Goal: Complete application form

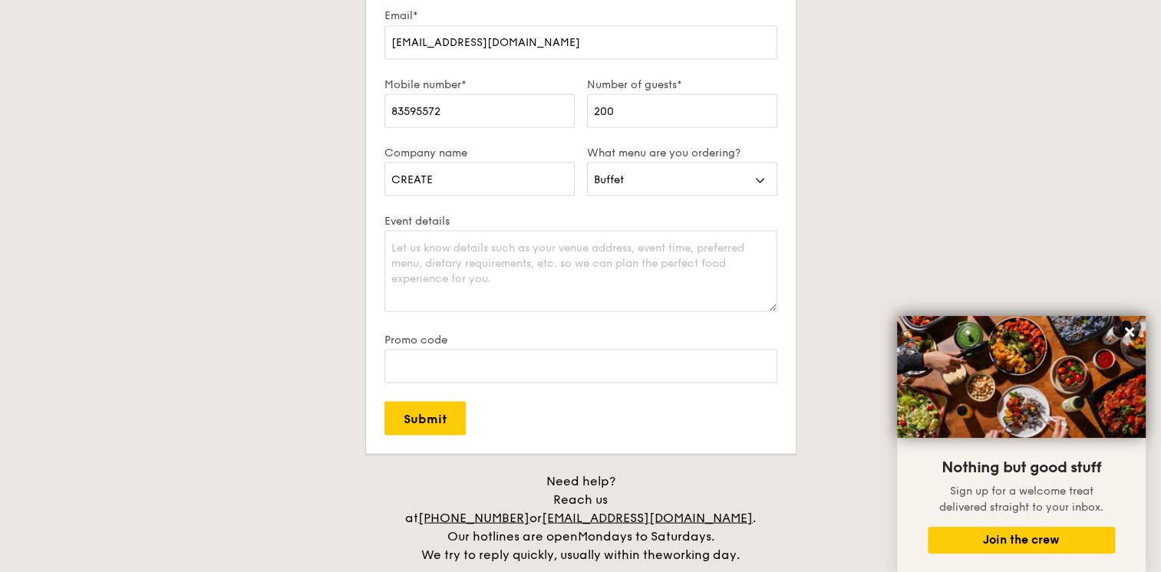
scroll to position [2846, 0]
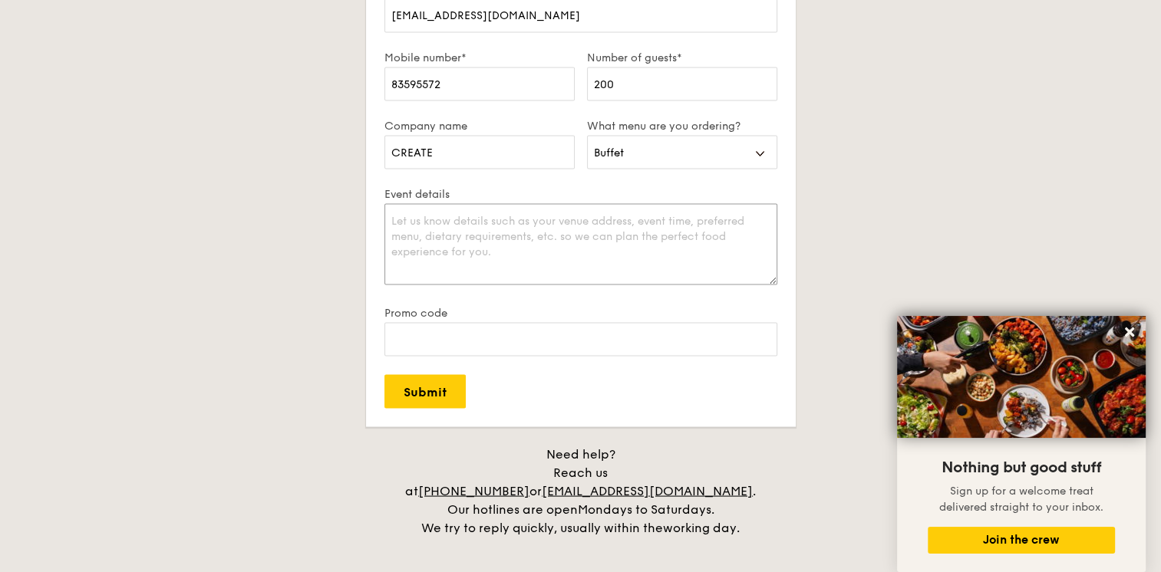
click at [529, 251] on textarea "Event details" at bounding box center [580, 243] width 393 height 81
paste textarea "Our team is organizing a half-day seminar on [DATE] for approximately 200 atten…"
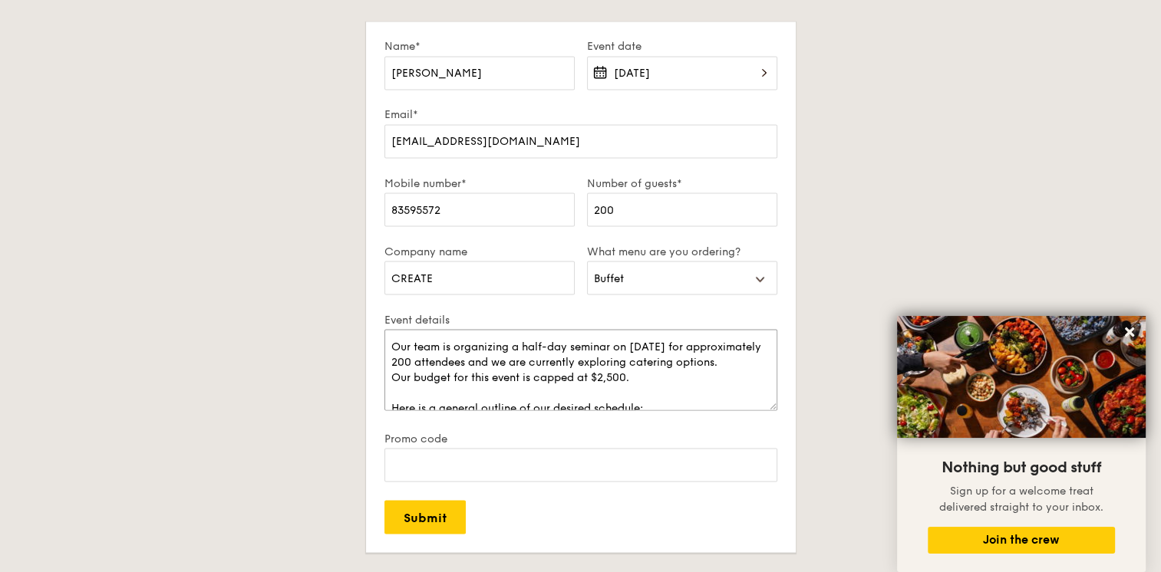
scroll to position [2693, 0]
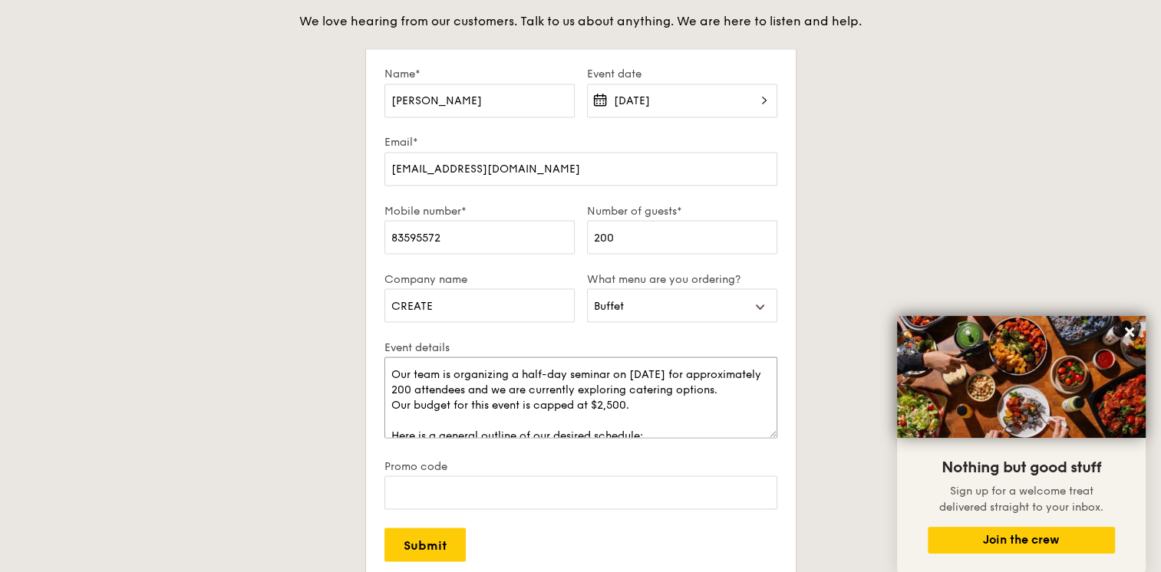
click at [463, 364] on textarea "Our team is organizing a half-day seminar on [DATE] for approximately 200 atten…" at bounding box center [580, 397] width 393 height 81
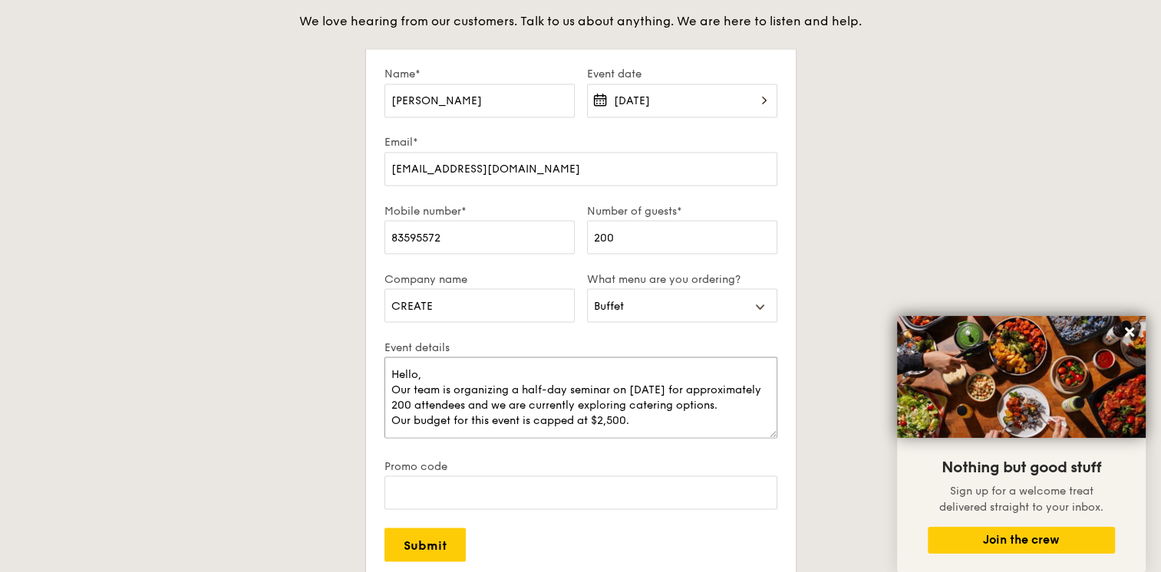
click at [414, 403] on textarea "Hello, Our team is organizing a half-day seminar on [DATE] for approximately 20…" at bounding box center [580, 397] width 393 height 81
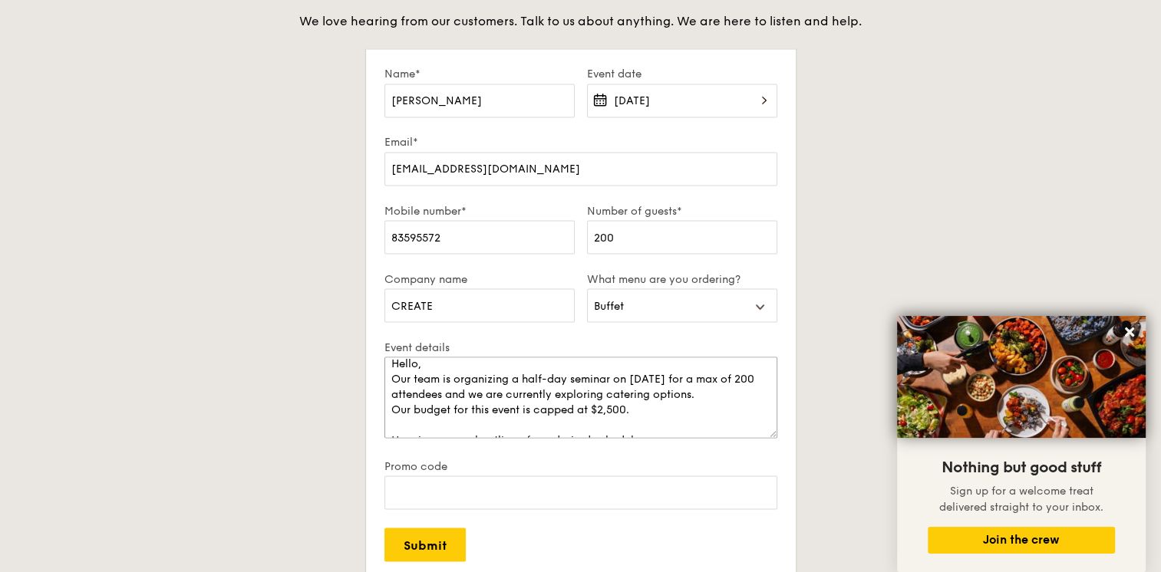
scroll to position [0, 0]
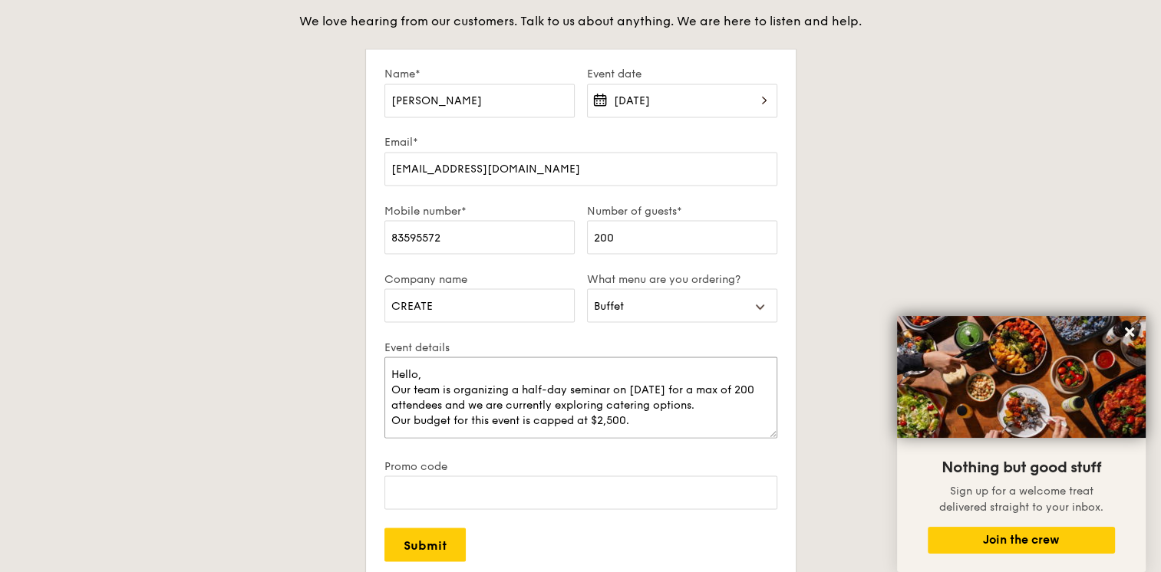
drag, startPoint x: 633, startPoint y: 419, endPoint x: 375, endPoint y: 421, distance: 257.8
click at [375, 421] on form "Name* [PERSON_NAME] Event date [DATE] Email* [EMAIL_ADDRESS][DOMAIN_NAME] Mobil…" at bounding box center [581, 314] width 430 height 531
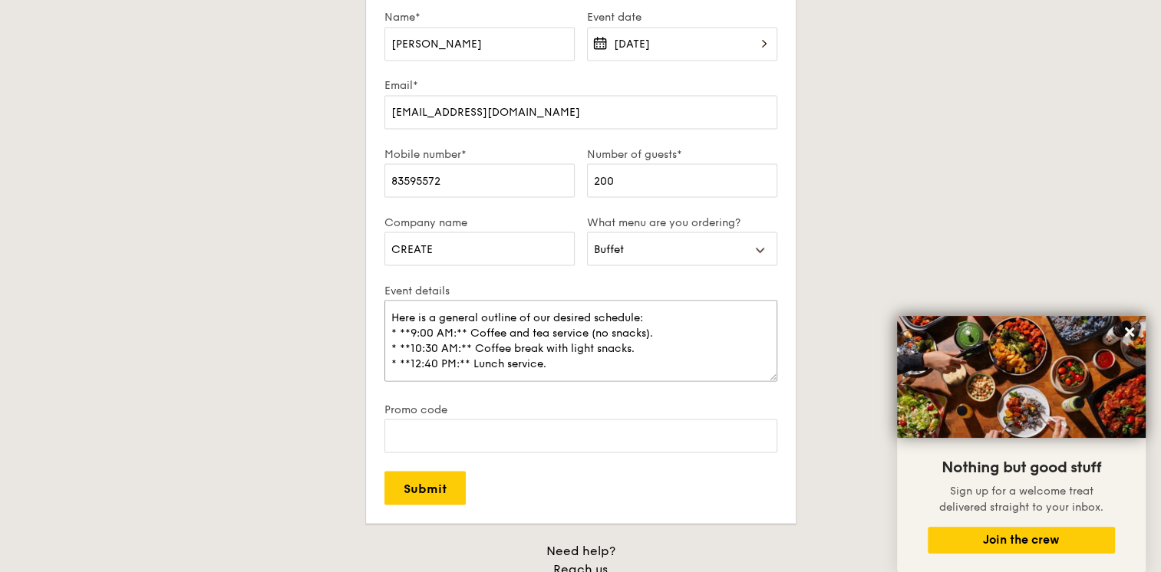
scroll to position [2846, 0]
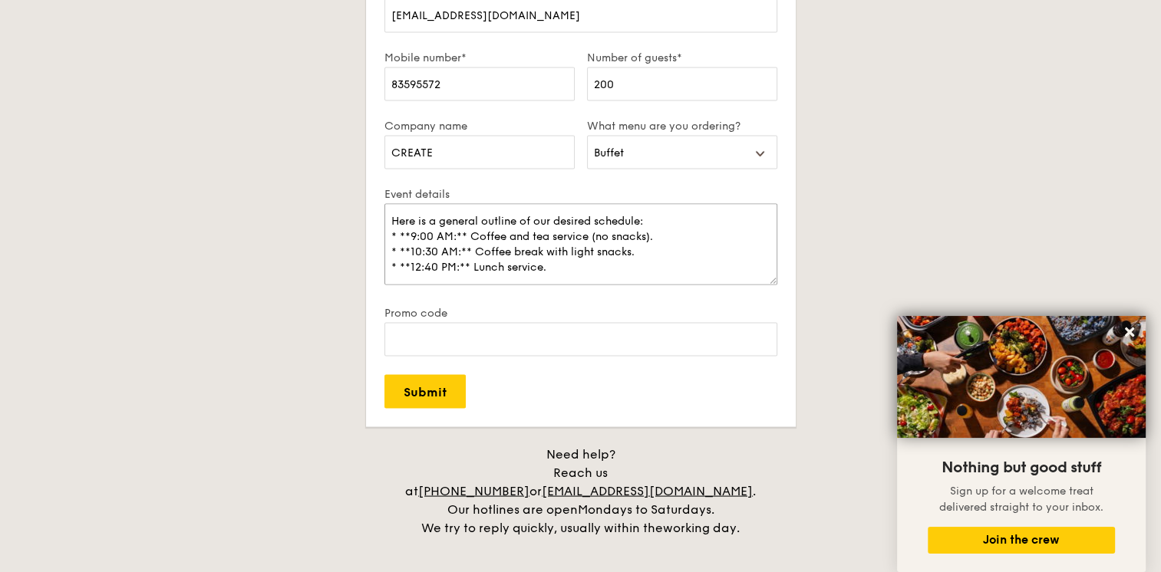
click at [601, 265] on textarea "Hello, Our team is organizing a half-day seminar on [DATE] for a max of 200 att…" at bounding box center [580, 243] width 393 height 81
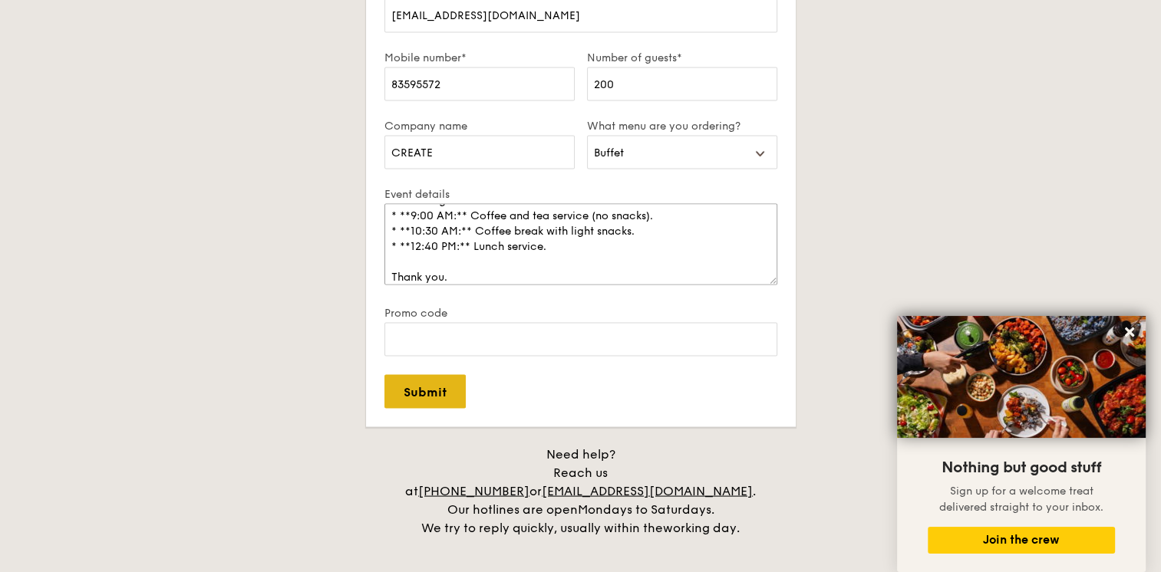
type textarea "Hello, Our team is organizing a half-day seminar on [DATE] for a max of 200 att…"
click at [439, 385] on input "Submit" at bounding box center [424, 391] width 81 height 34
select select
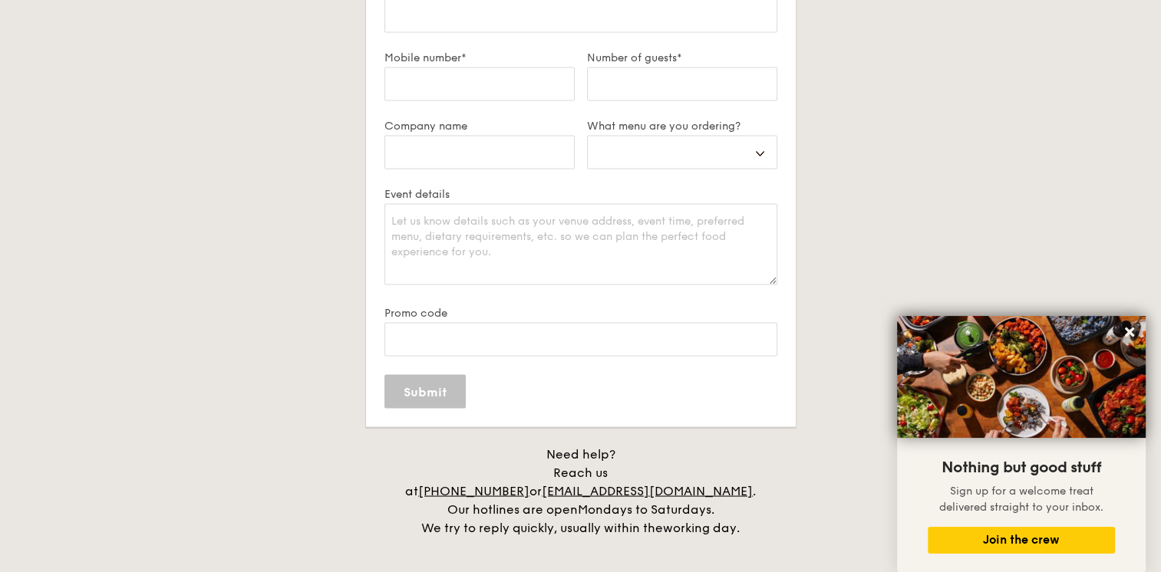
scroll to position [0, 0]
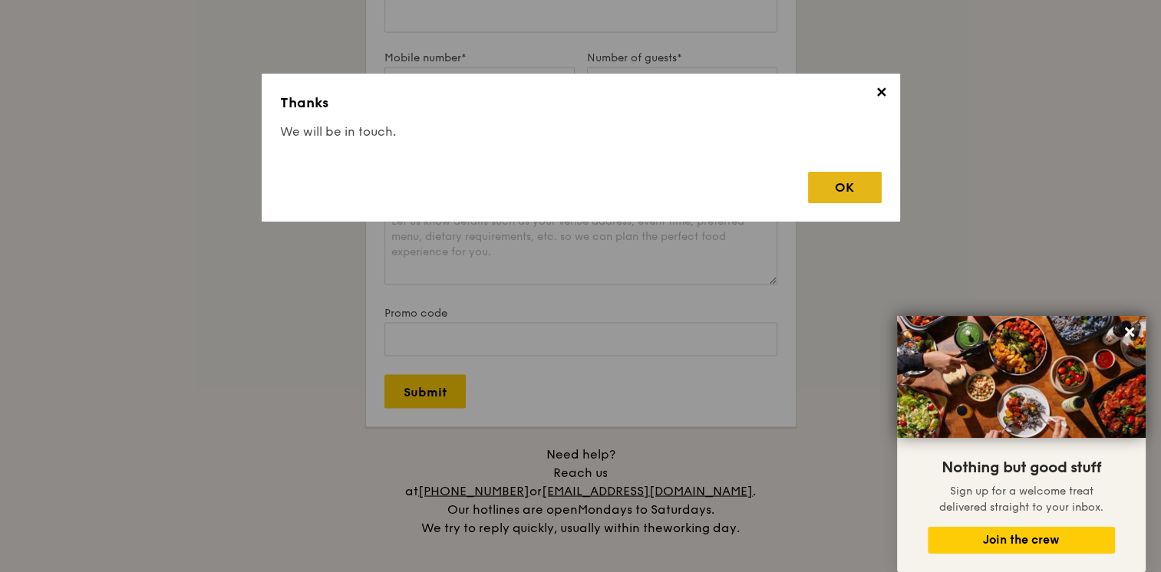
click at [824, 192] on div "OK" at bounding box center [845, 187] width 74 height 31
